Goal: Task Accomplishment & Management: Manage account settings

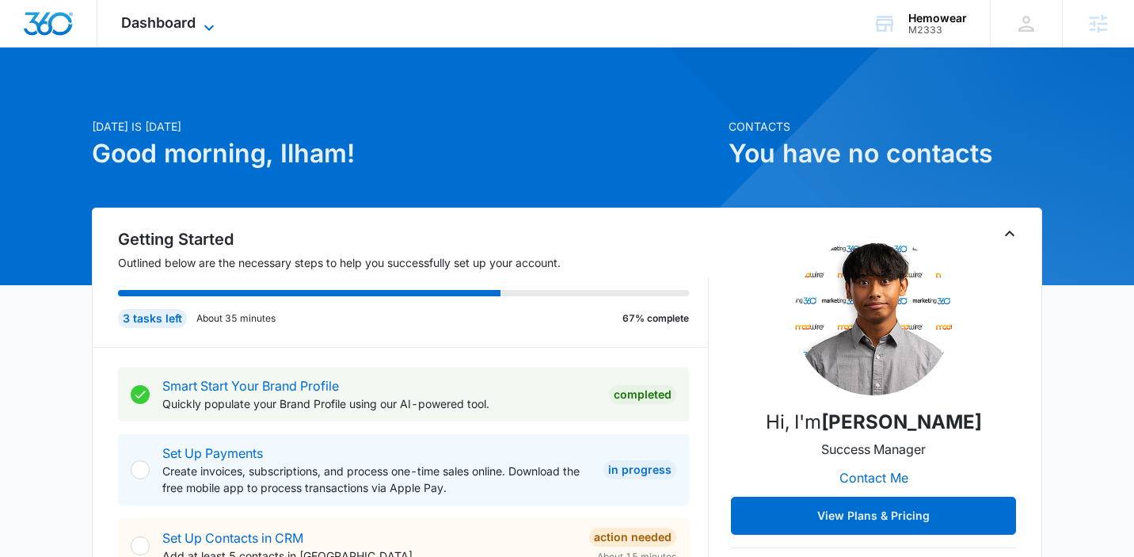
click at [185, 26] on span "Dashboard" at bounding box center [158, 22] width 74 height 17
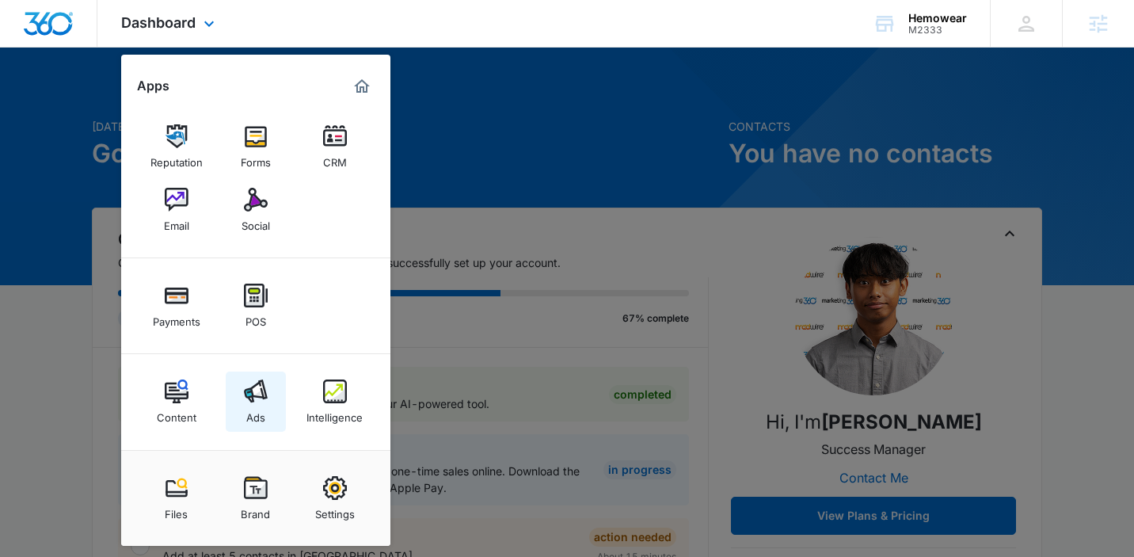
click at [271, 401] on link "Ads" at bounding box center [256, 401] width 60 height 60
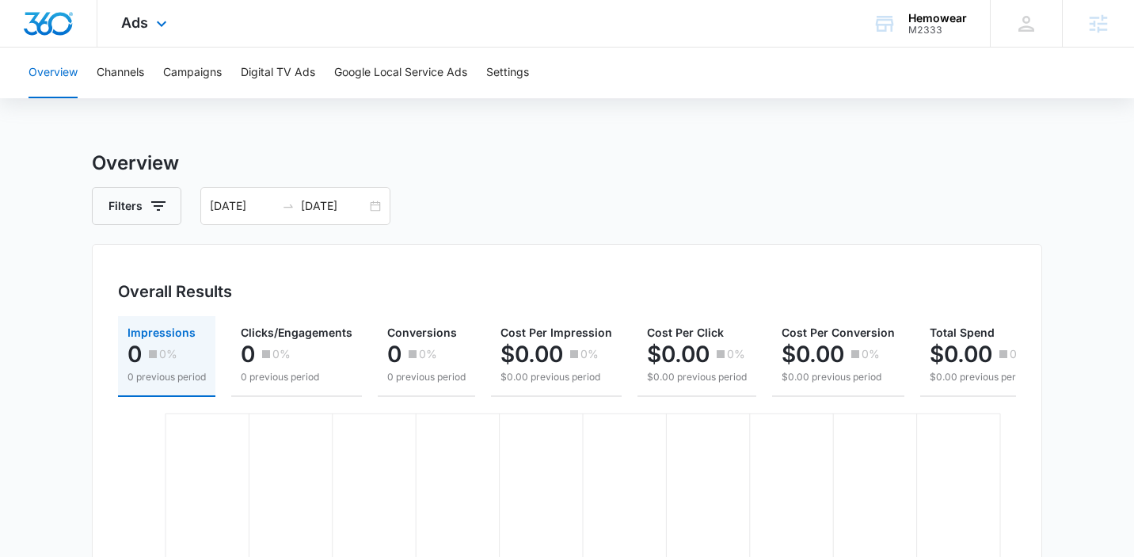
click at [139, 10] on div "Ads Apps Reputation Forms CRM Email Social Payments POS Content Ads Intelligenc…" at bounding box center [145, 23] width 97 height 47
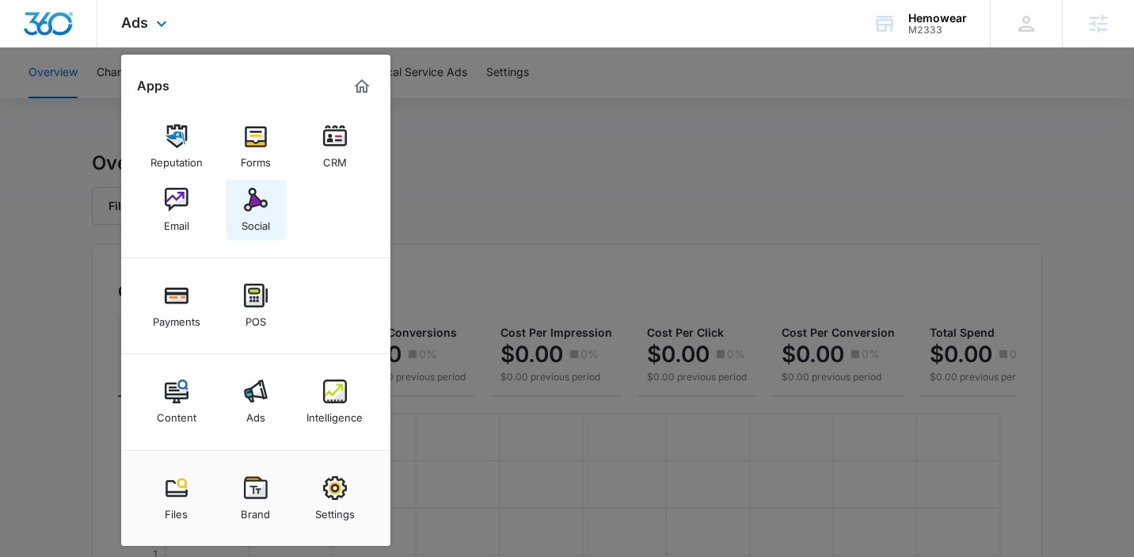
click at [237, 207] on link "Social" at bounding box center [256, 210] width 60 height 60
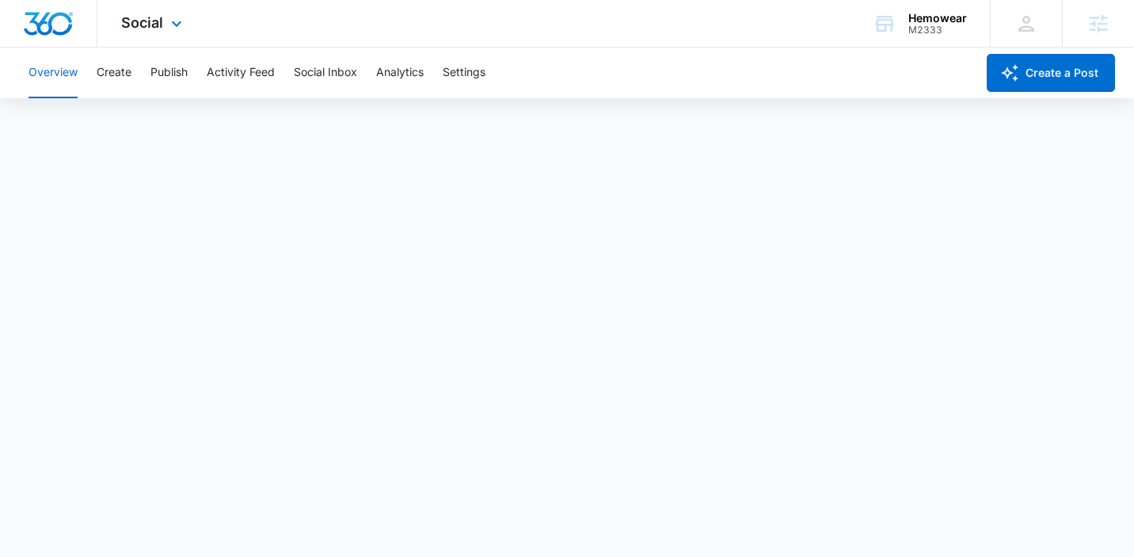
click at [48, 21] on img "Dashboard" at bounding box center [48, 24] width 51 height 24
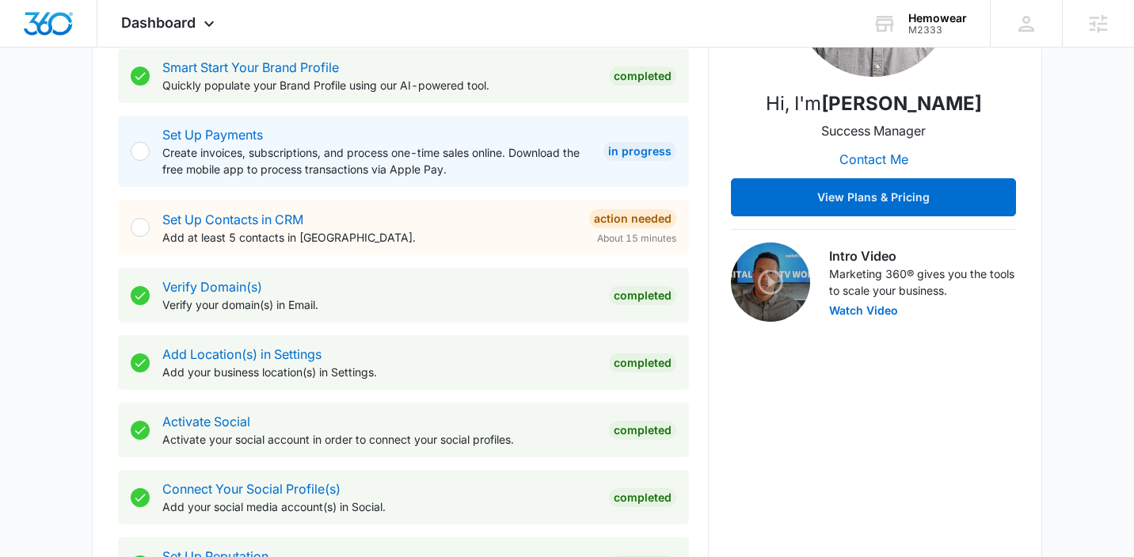
scroll to position [196, 0]
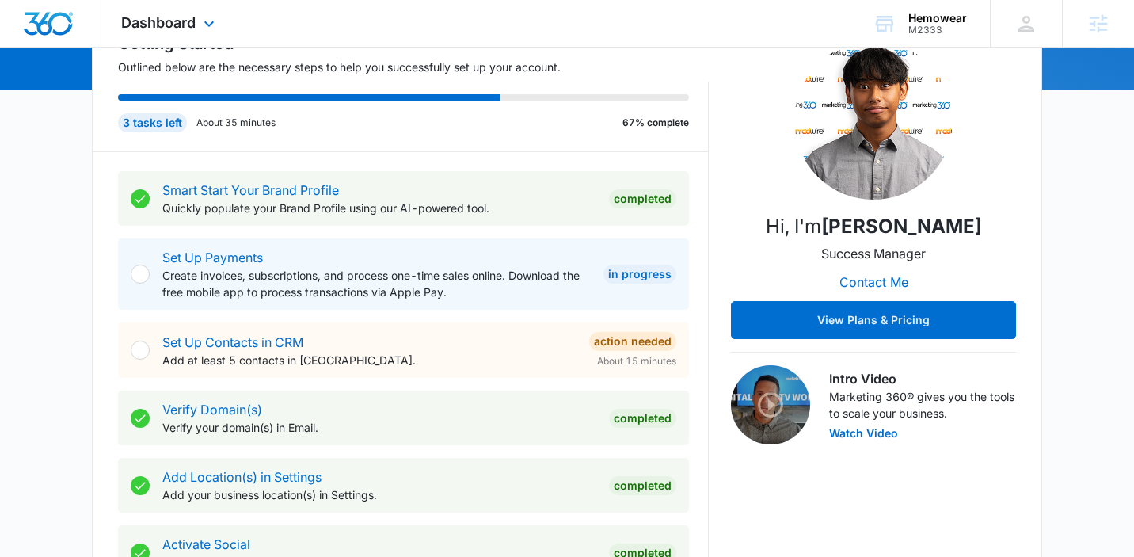
click at [159, 11] on div "Dashboard Apps Reputation Forms CRM Email Social Payments POS Content Ads Intel…" at bounding box center [169, 23] width 145 height 47
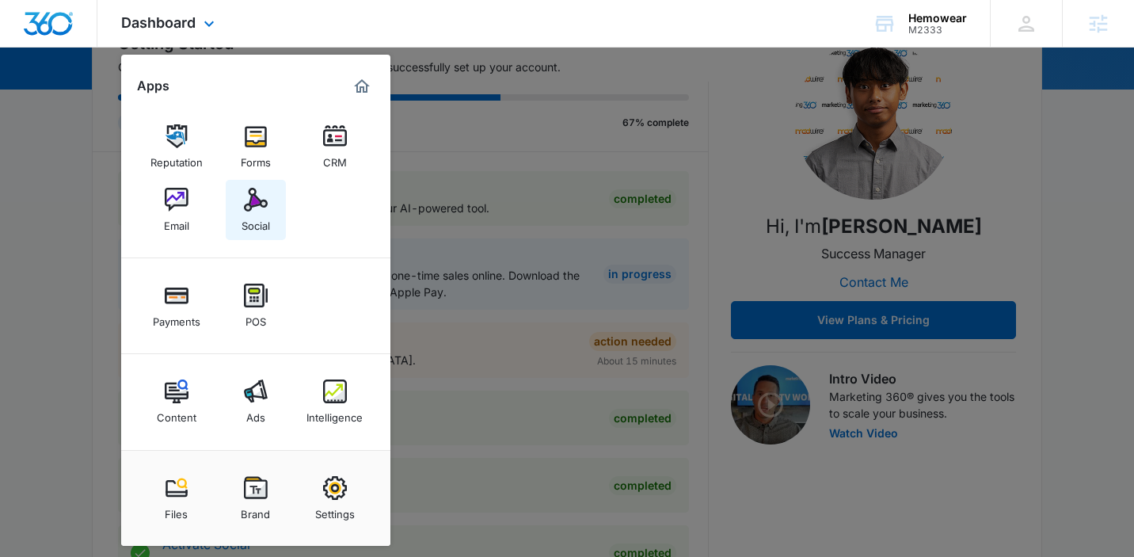
click at [245, 194] on img at bounding box center [256, 200] width 24 height 24
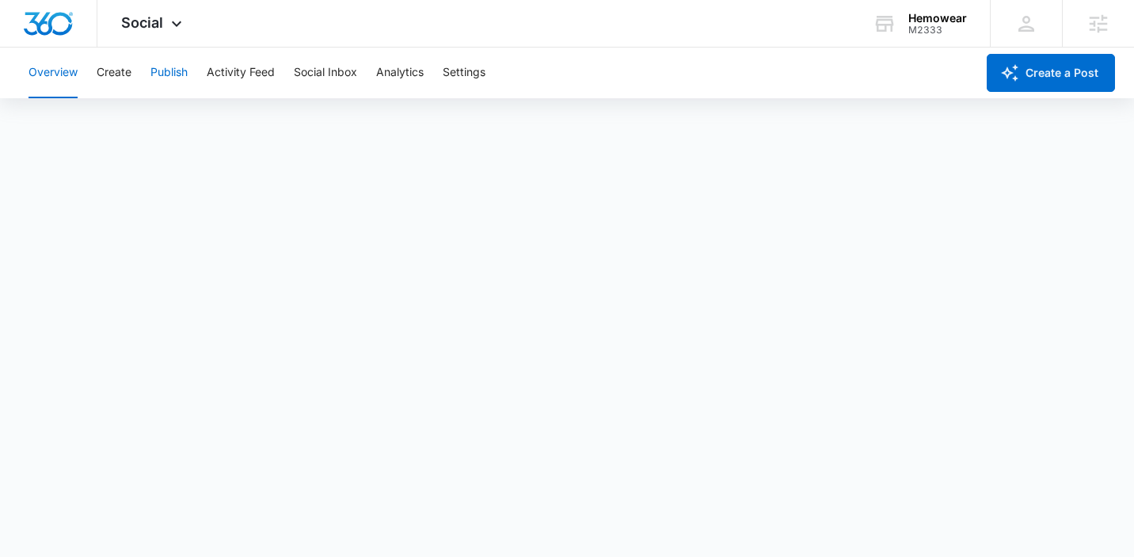
click at [158, 73] on button "Publish" at bounding box center [168, 73] width 37 height 51
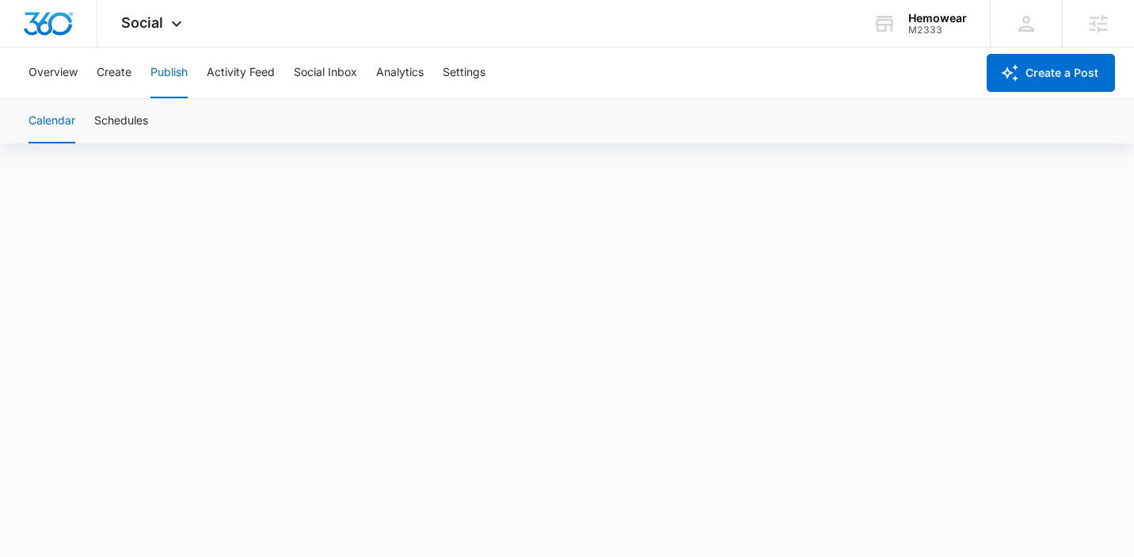
scroll to position [11, 0]
click at [272, 76] on button "Activity Feed" at bounding box center [241, 73] width 68 height 51
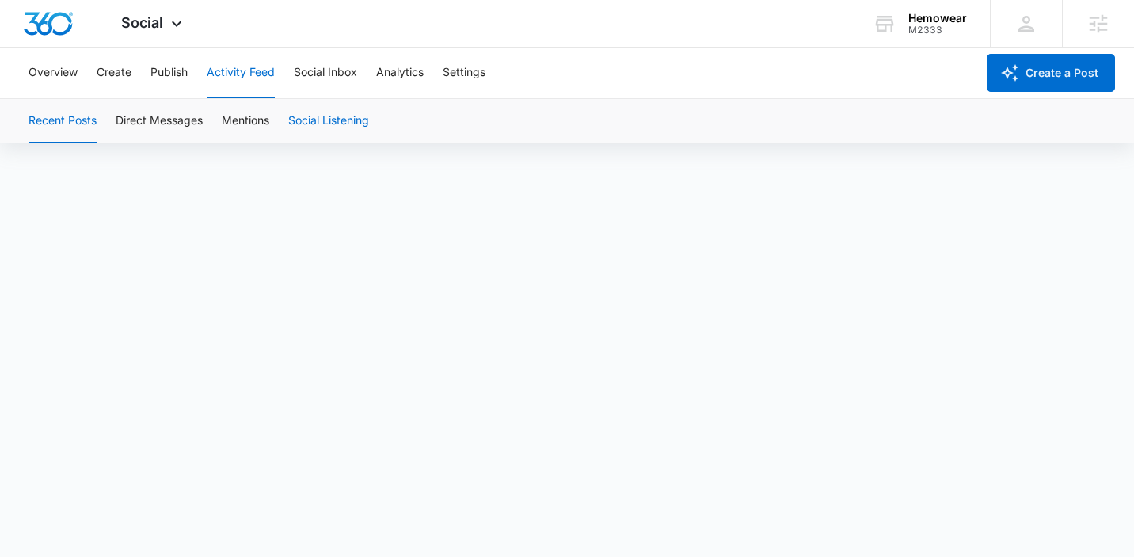
scroll to position [11, 0]
click at [33, 86] on button "Overview" at bounding box center [53, 73] width 49 height 51
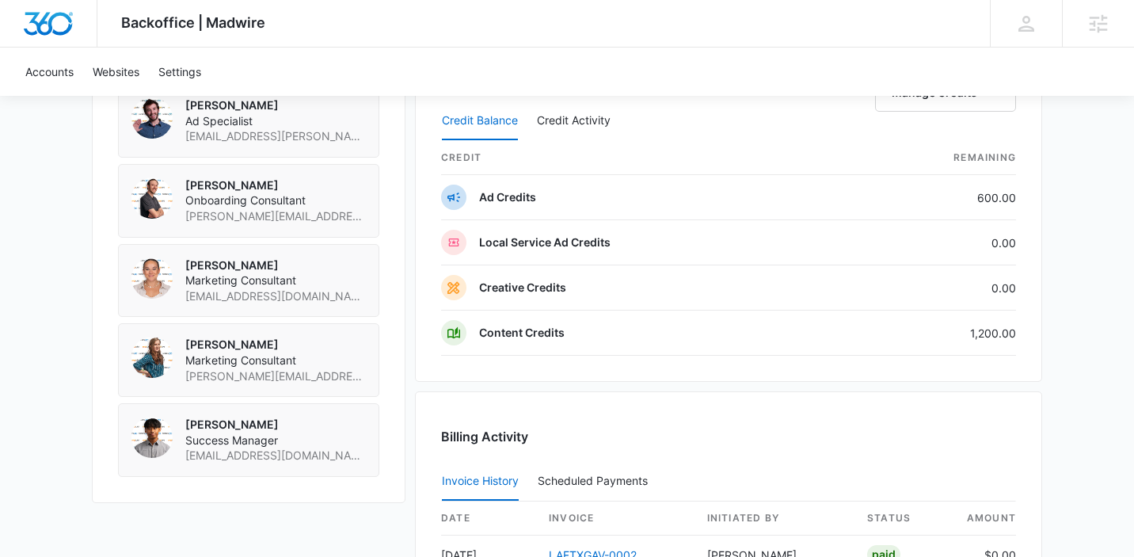
scroll to position [1157, 0]
